Goal: Task Accomplishment & Management: Manage account settings

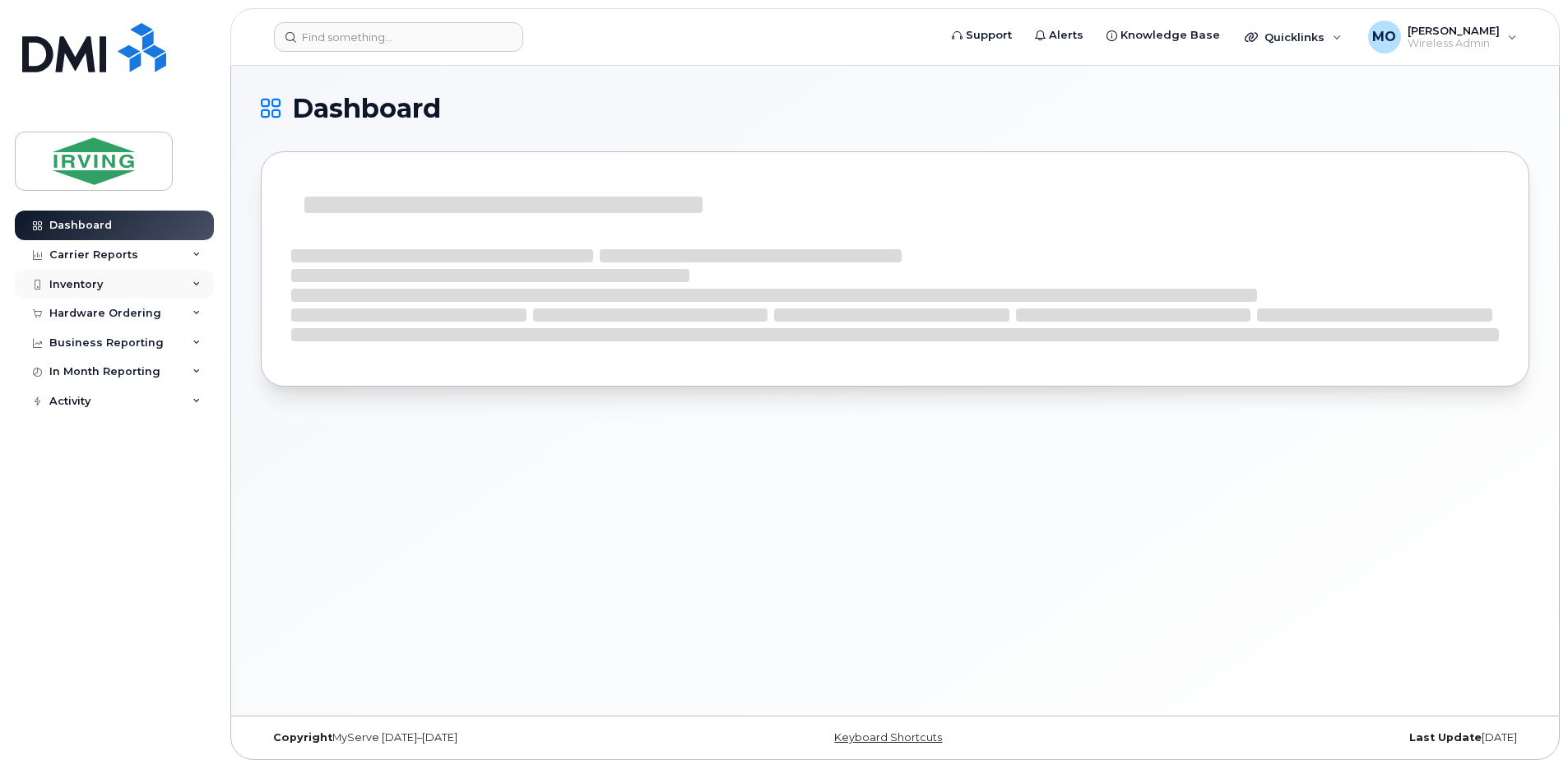
click at [57, 290] on div "Inventory" at bounding box center [76, 285] width 53 height 13
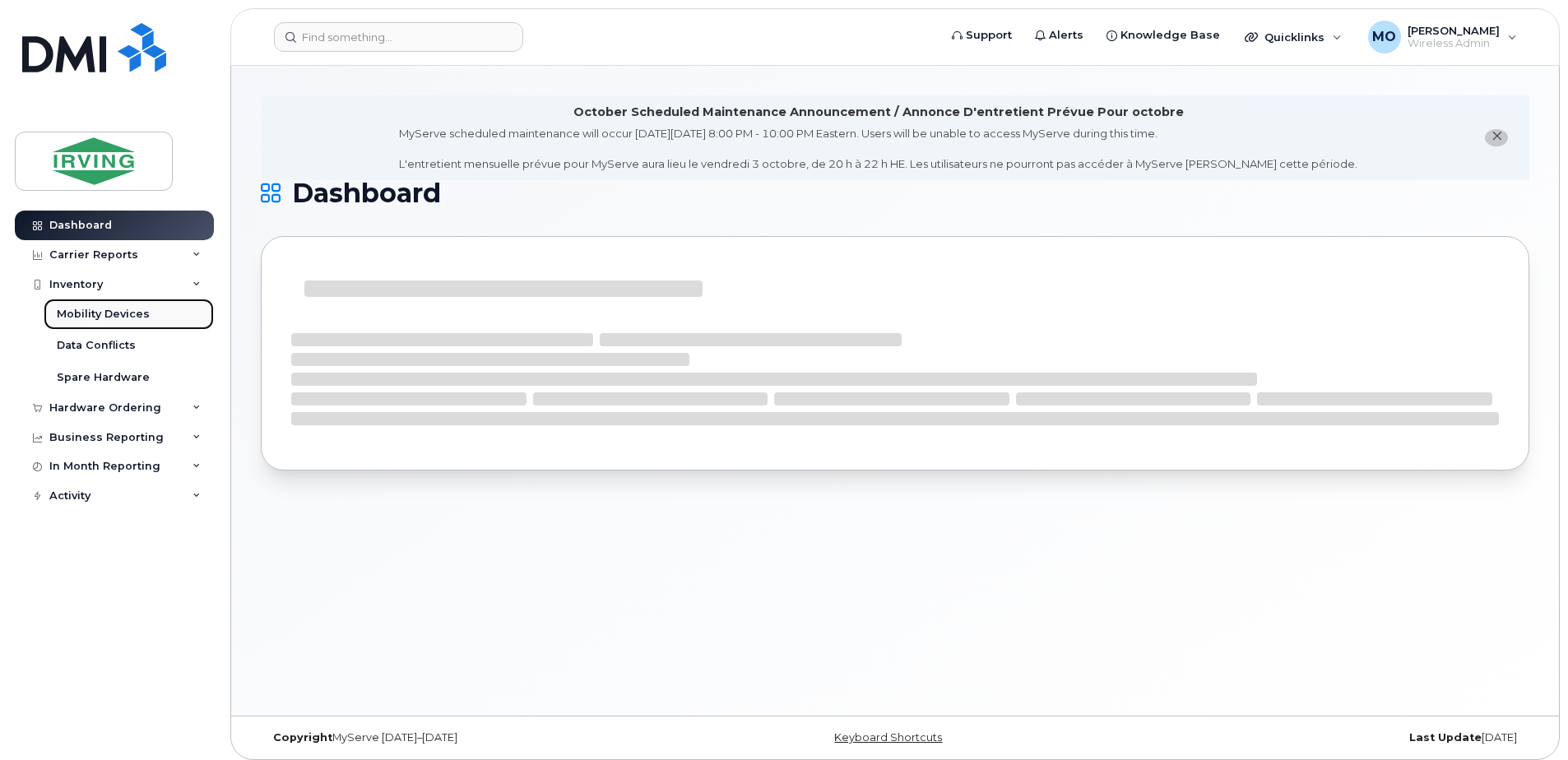
click at [102, 317] on div "Mobility Devices" at bounding box center [103, 314] width 93 height 15
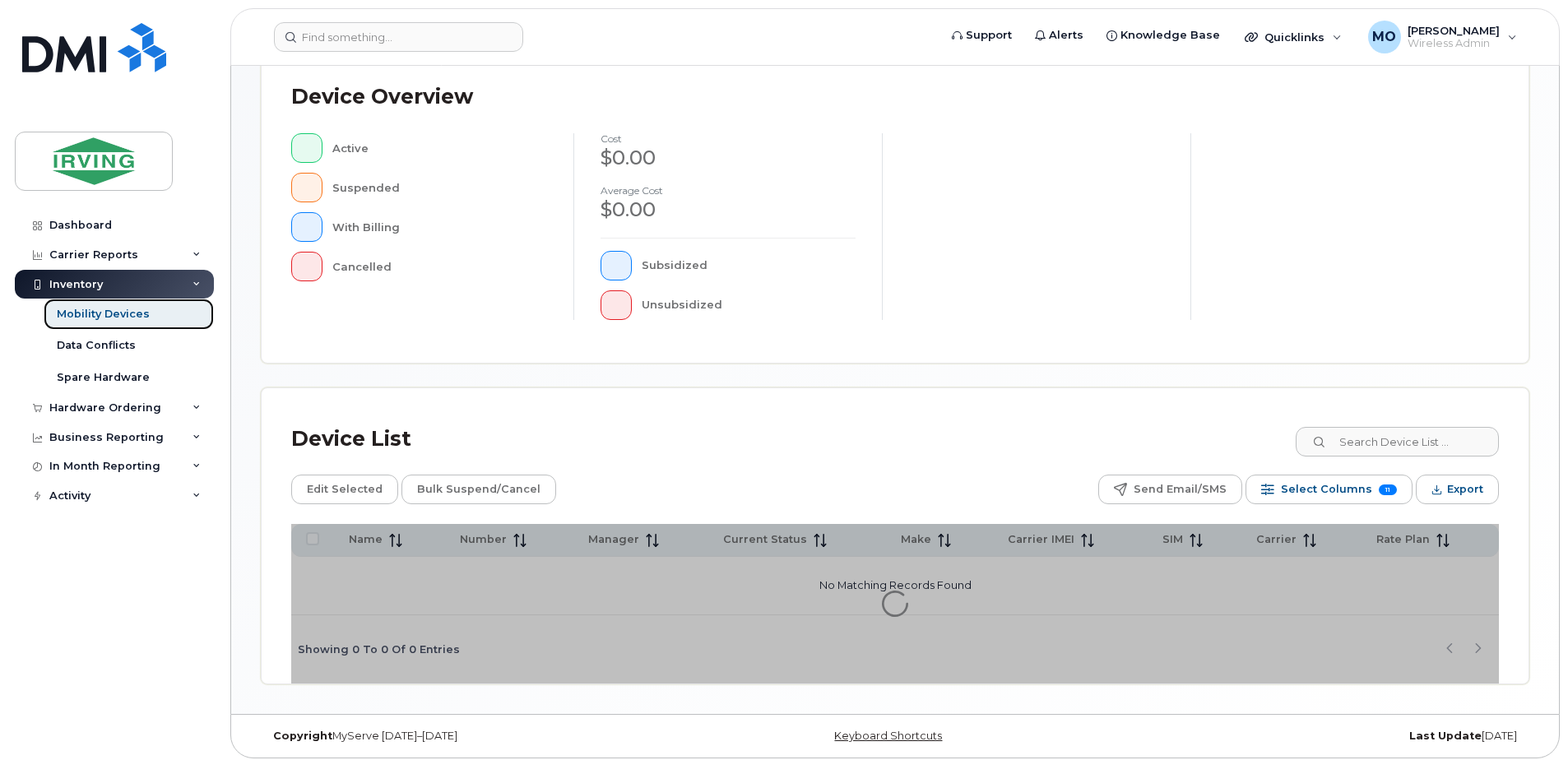
scroll to position [371, 0]
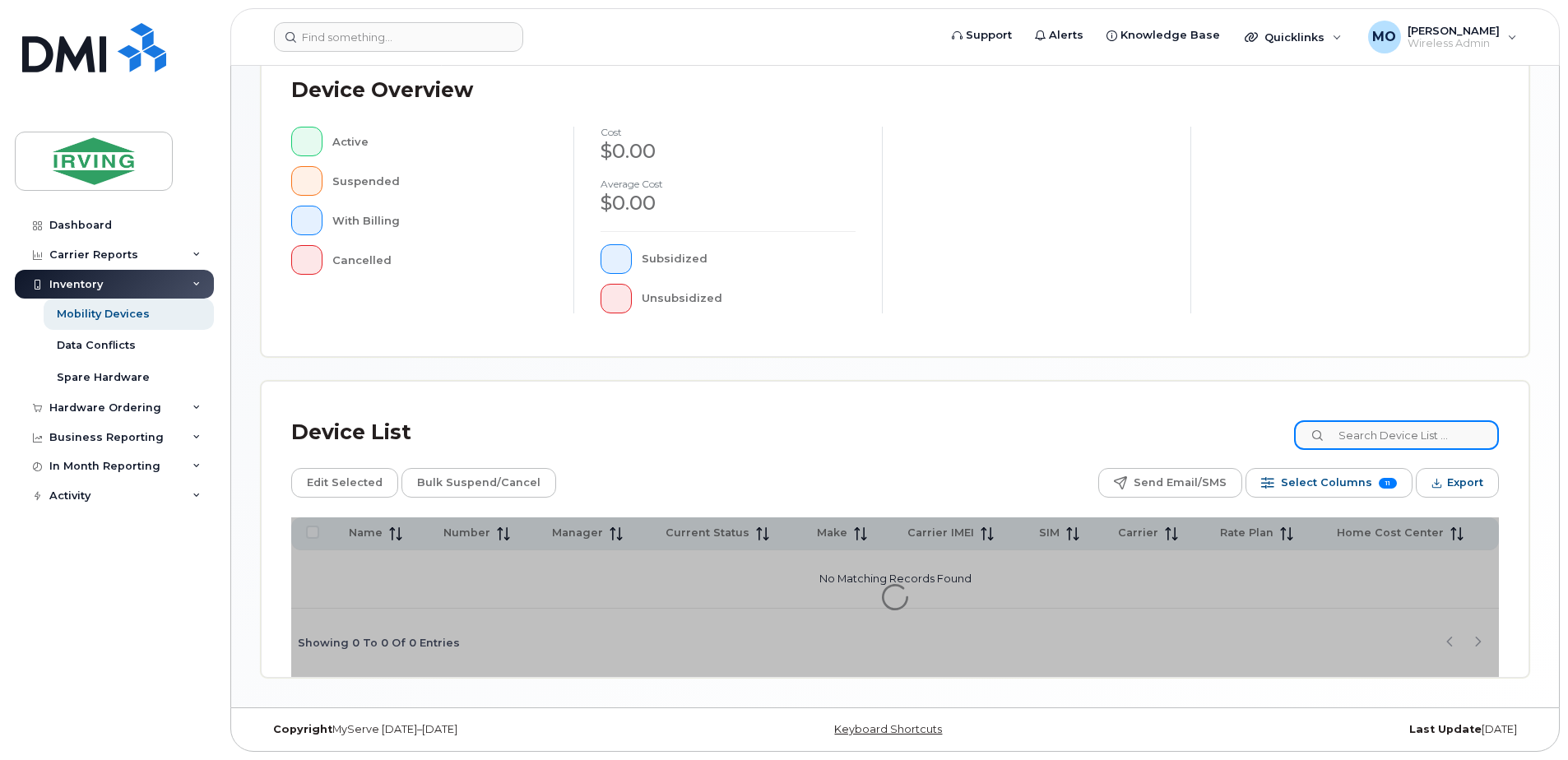
click at [1387, 445] on input at bounding box center [1396, 435] width 205 height 29
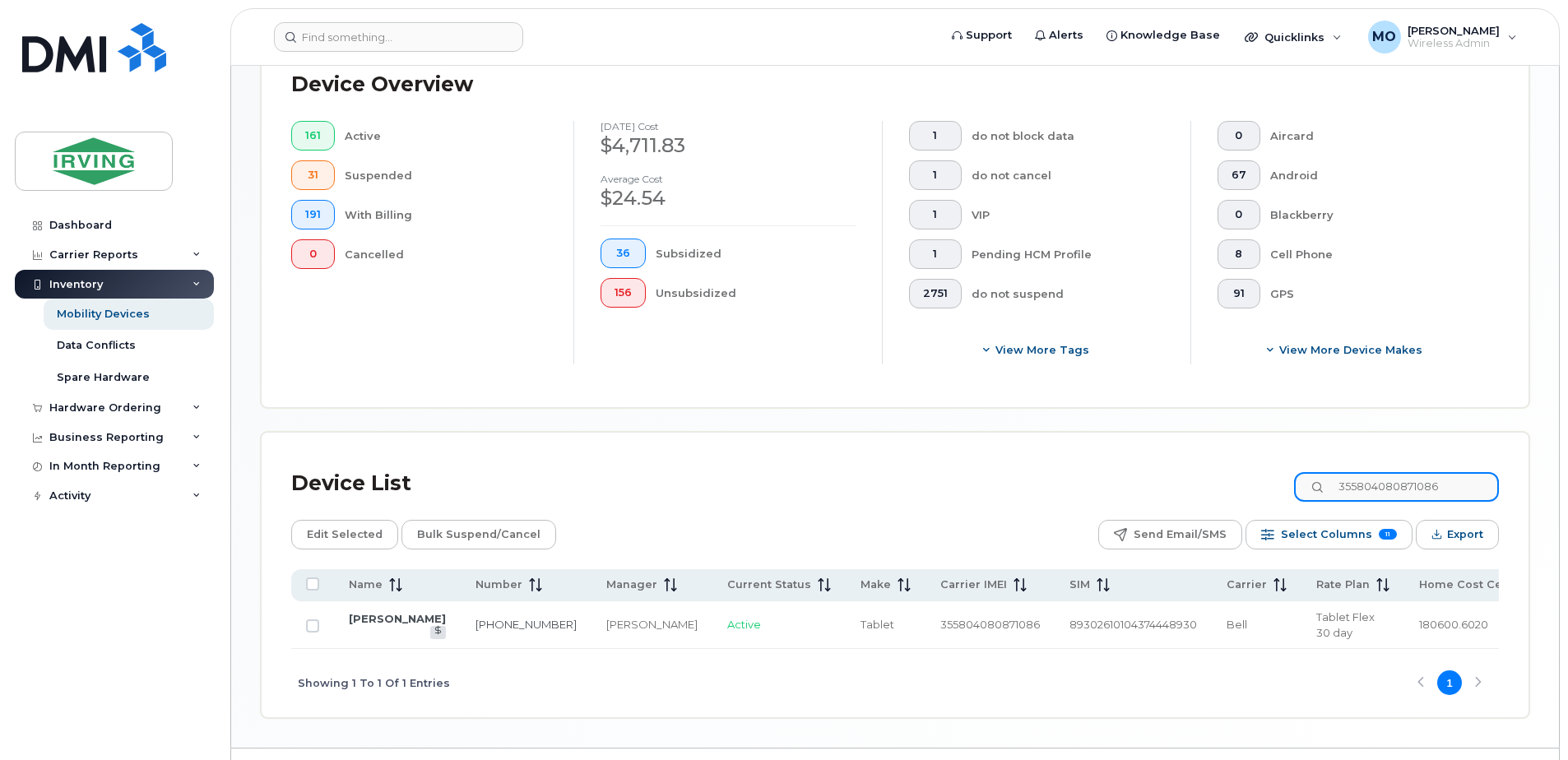
scroll to position [460, 0]
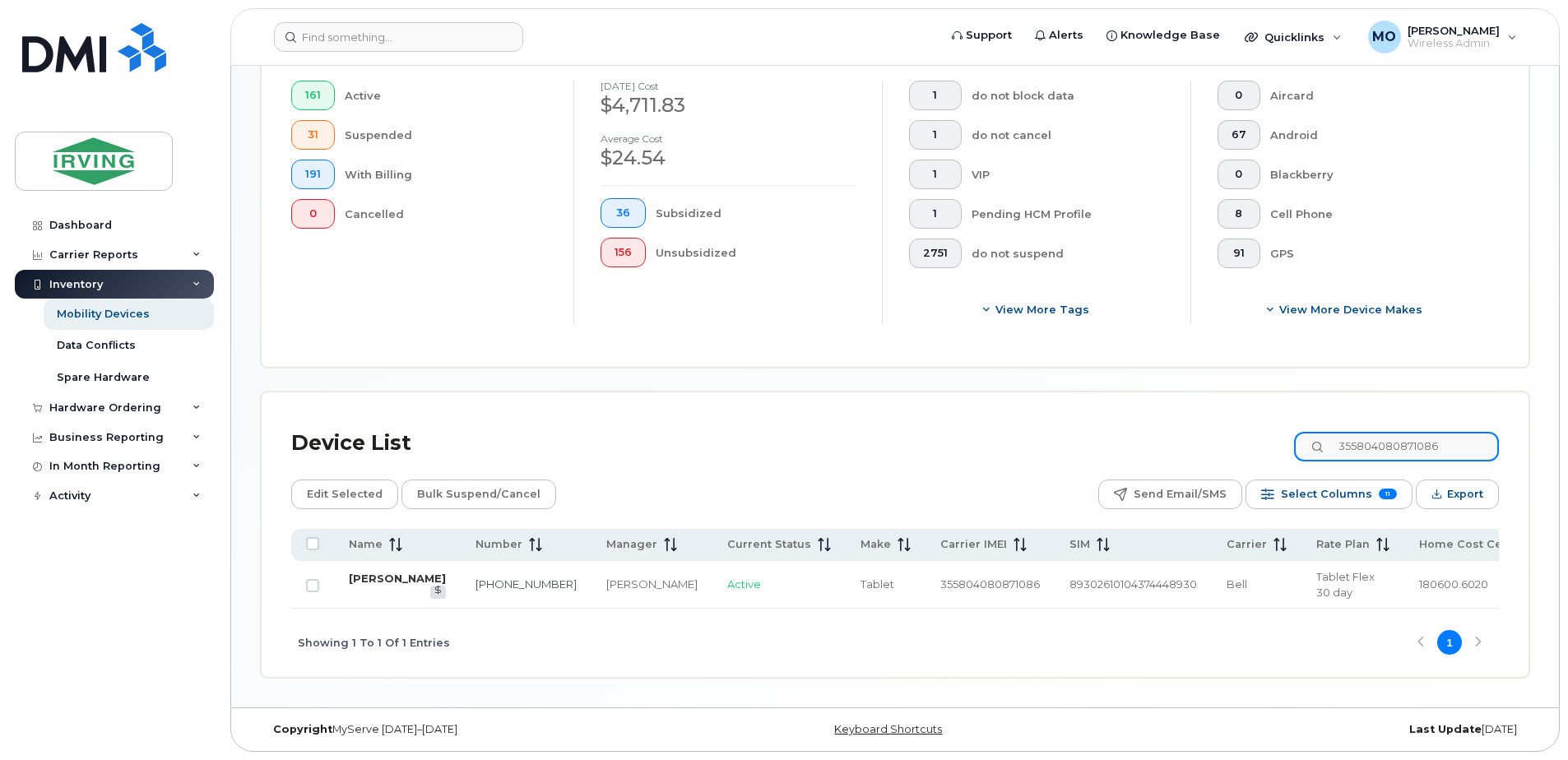
type input "355804080871086"
click at [411, 575] on link "[PERSON_NAME]" at bounding box center [397, 579] width 97 height 13
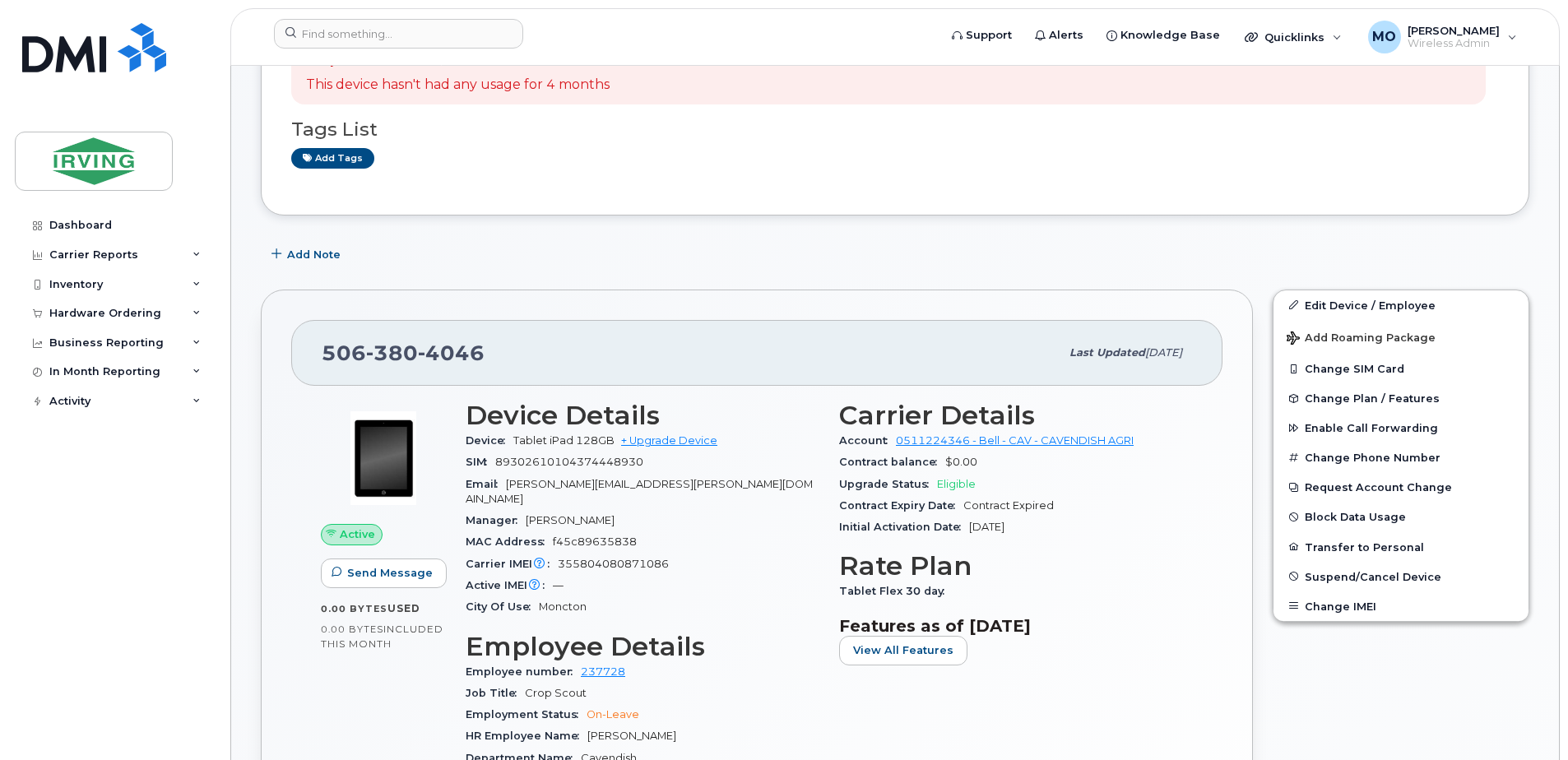
scroll to position [494, 0]
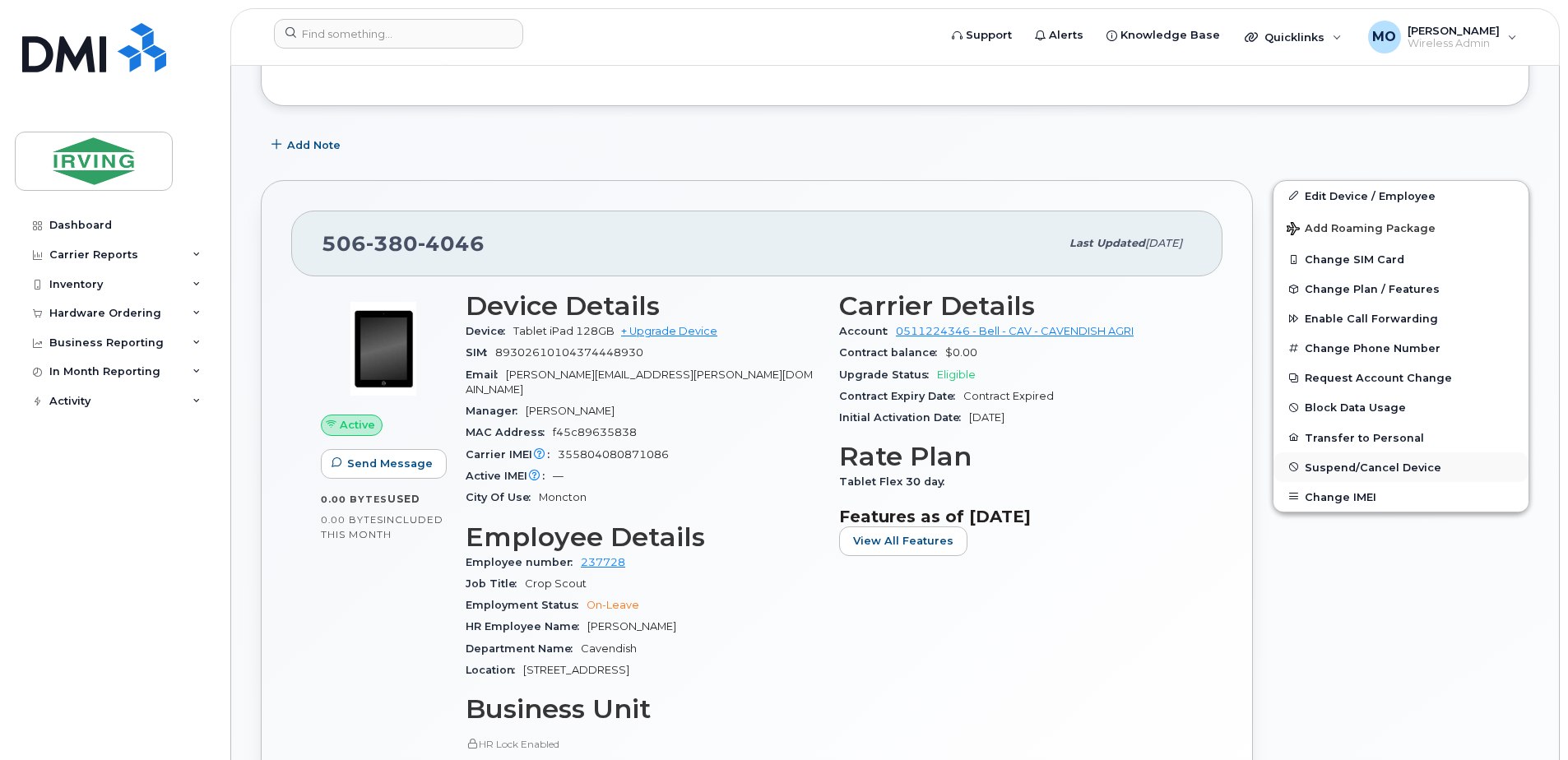
click at [1355, 467] on span "Suspend/Cancel Device" at bounding box center [1372, 467] width 136 height 13
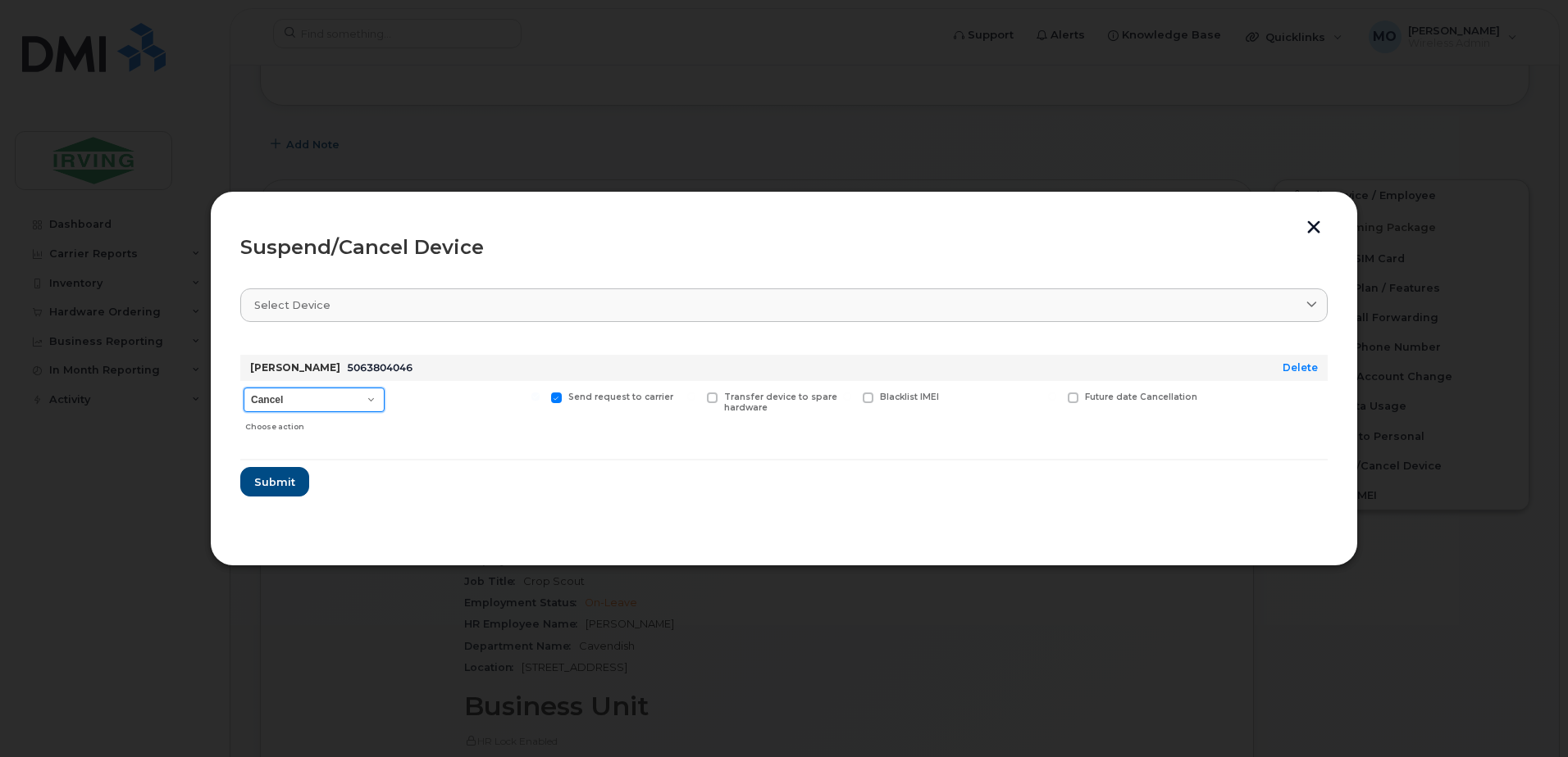
click at [285, 396] on select "Cancel Suspend - Extend Suspension Suspend - Reduced Rate Suspend - Full Rate S…" at bounding box center [313, 401] width 141 height 25
select select "[object Object]"
click at [243, 388] on select "Cancel Suspend - Extend Suspension Suspend - Reduced Rate Suspend - Full Rate S…" at bounding box center [313, 401] width 141 height 25
click at [290, 483] on span "Submit" at bounding box center [273, 482] width 41 height 16
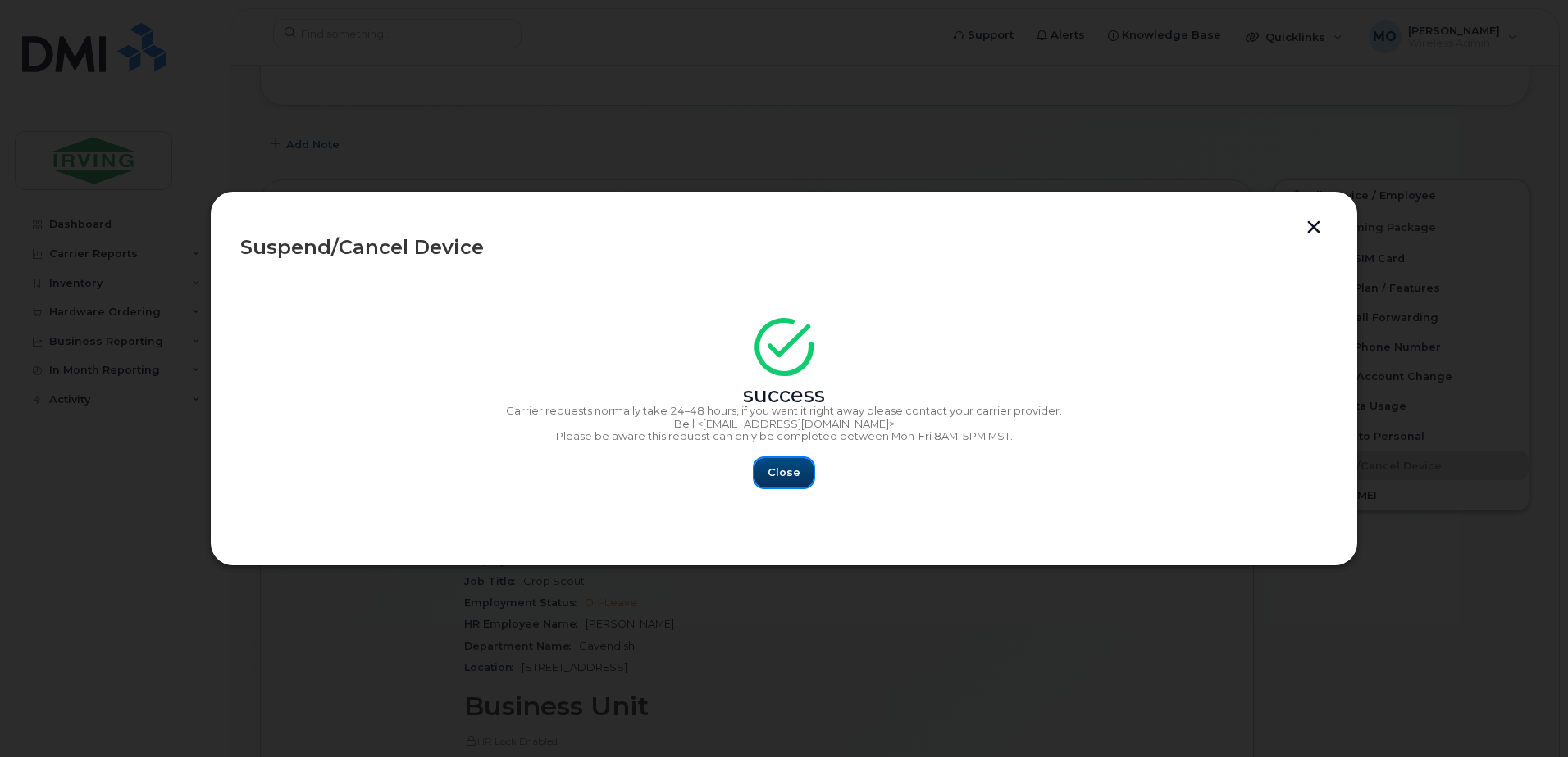
click at [774, 480] on span "Close" at bounding box center [783, 472] width 32 height 16
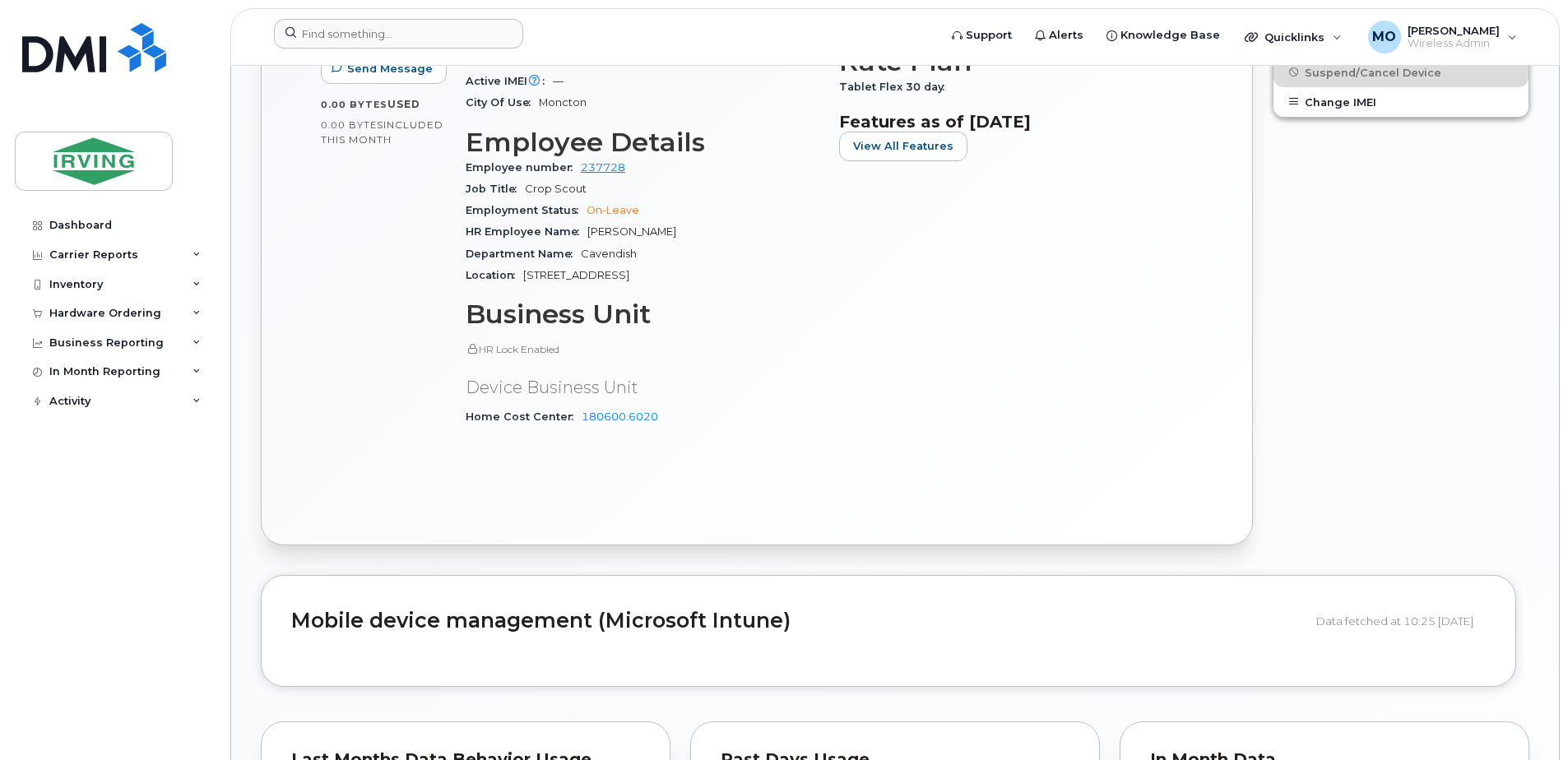
scroll to position [739, 0]
